Goal: Task Accomplishment & Management: Manage account settings

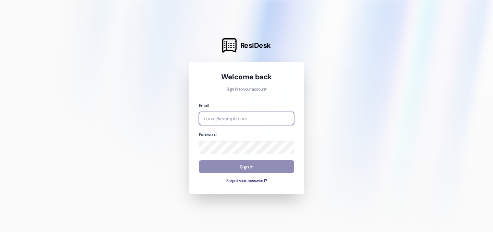
type input "[EMAIL_ADDRESS][DOMAIN_NAME]"
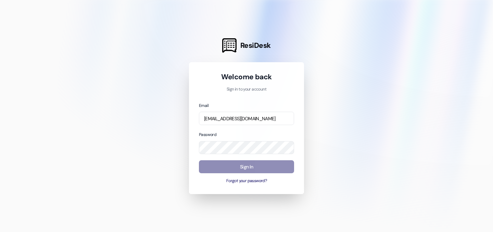
click at [266, 165] on button "Sign In" at bounding box center [246, 166] width 95 height 13
